Goal: Find contact information: Find contact information

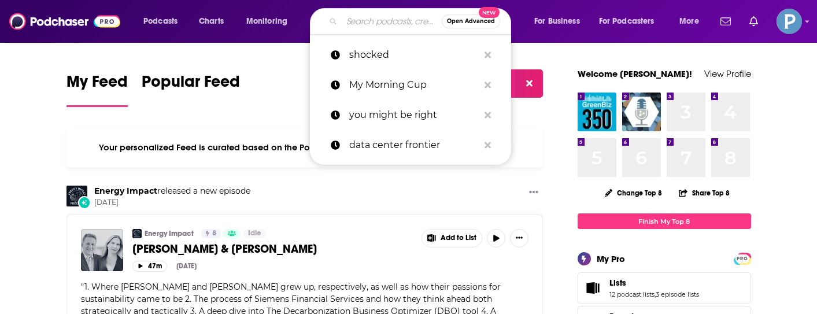
click at [368, 20] on input "Search podcasts, credits, & more..." at bounding box center [392, 21] width 100 height 19
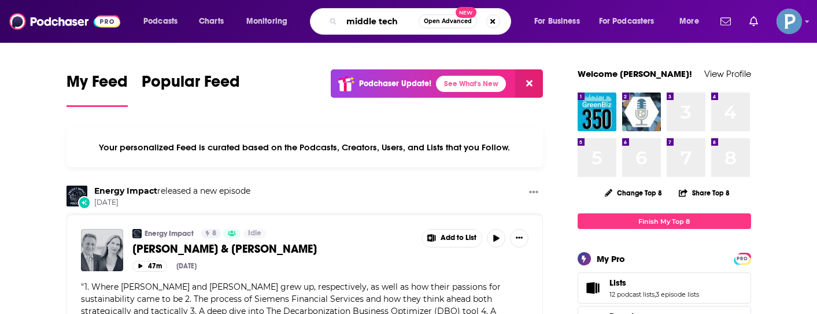
type input "middle tech"
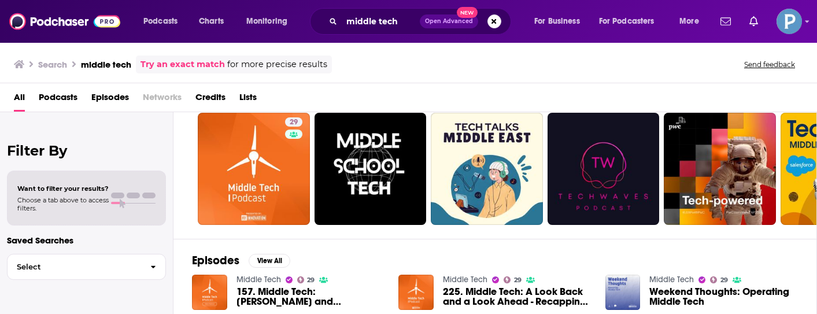
scroll to position [37, 0]
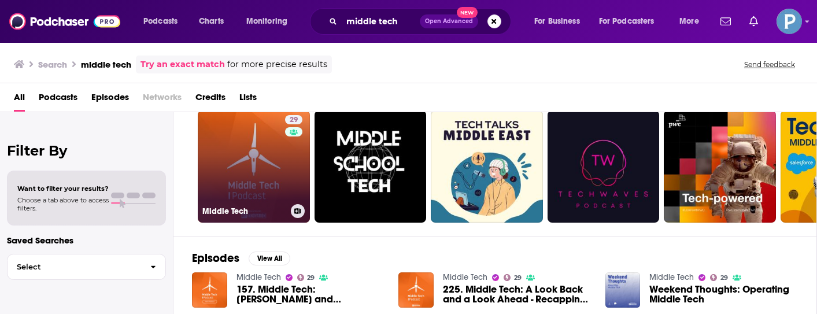
click at [238, 168] on link "29 Middle Tech" at bounding box center [254, 166] width 112 height 112
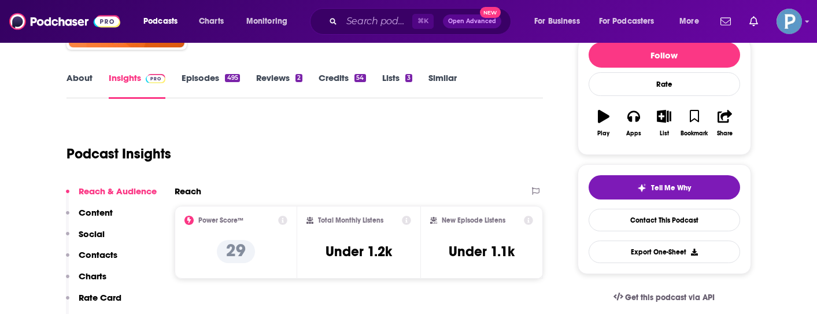
scroll to position [165, 0]
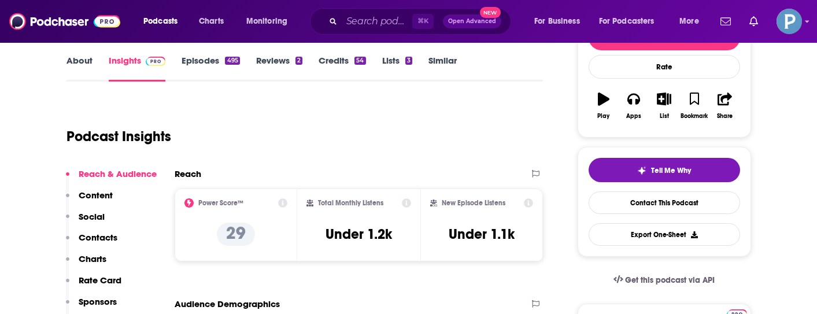
click at [227, 68] on link "Episodes 495" at bounding box center [211, 68] width 58 height 27
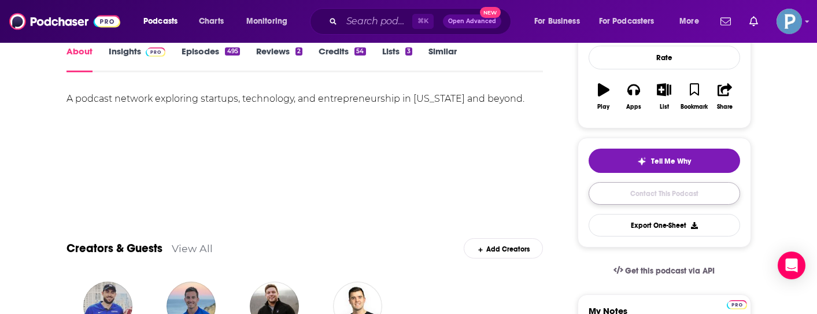
click at [633, 194] on link "Contact This Podcast" at bounding box center [664, 193] width 151 height 23
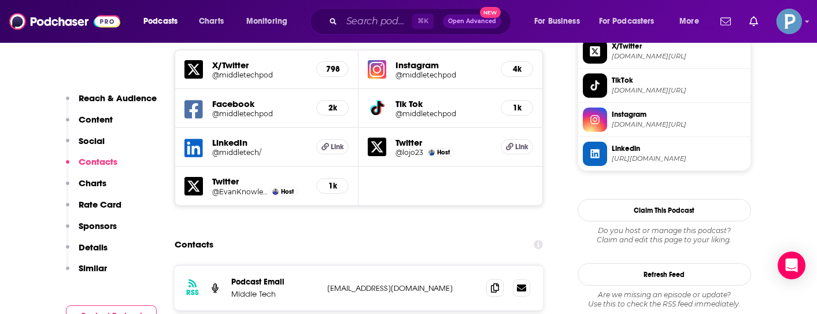
scroll to position [1044, 0]
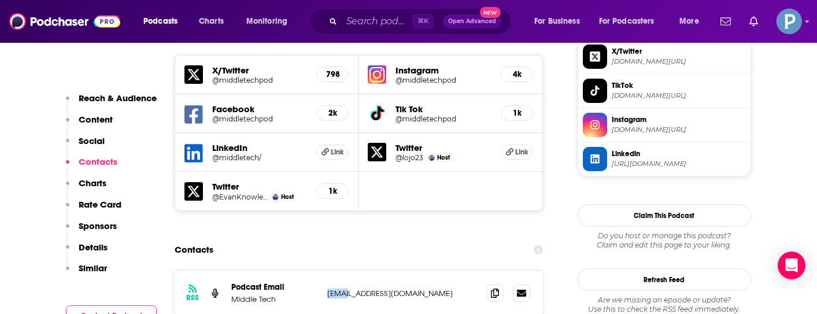
drag, startPoint x: 453, startPoint y: 246, endPoint x: 329, endPoint y: 246, distance: 123.7
click at [329, 289] on p "[EMAIL_ADDRESS][DOMAIN_NAME]" at bounding box center [402, 294] width 150 height 10
click at [456, 289] on p "[EMAIL_ADDRESS][DOMAIN_NAME]" at bounding box center [402, 294] width 150 height 10
drag, startPoint x: 456, startPoint y: 242, endPoint x: 338, endPoint y: 242, distance: 117.4
click at [338, 289] on p "[EMAIL_ADDRESS][DOMAIN_NAME]" at bounding box center [402, 294] width 150 height 10
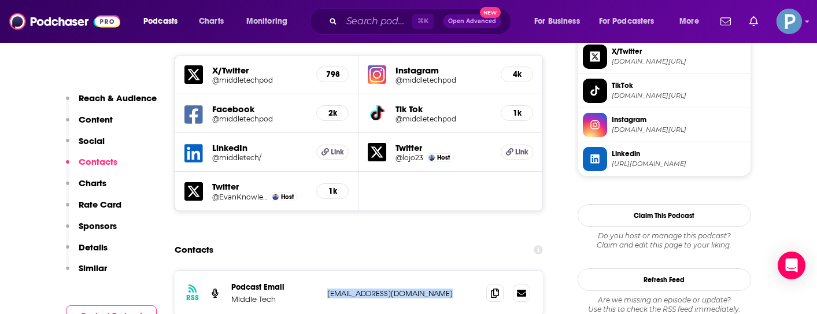
copy div "[EMAIL_ADDRESS][DOMAIN_NAME] [EMAIL_ADDRESS][DOMAIN_NAME]"
